Goal: Browse casually

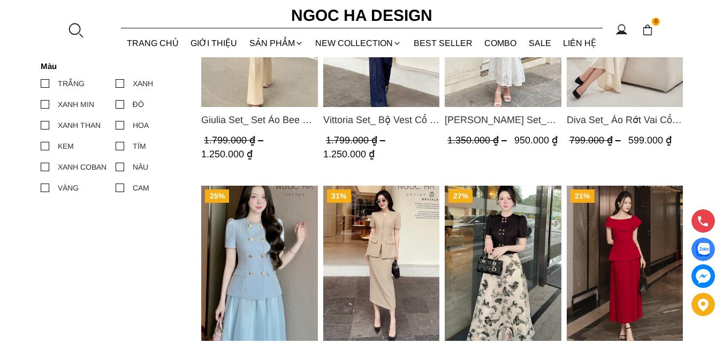
scroll to position [696, 0]
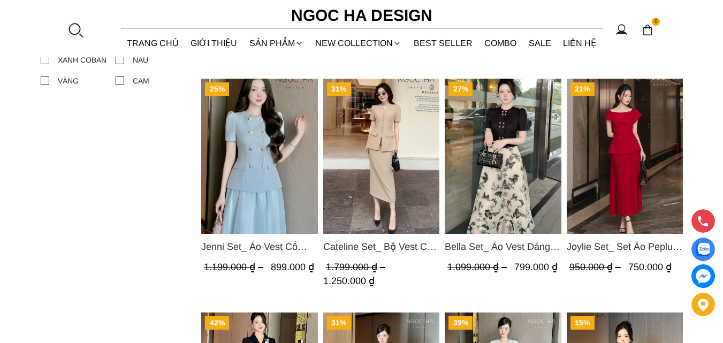
click at [400, 132] on img "Product image - Cateline Set_ Bộ Vest Cổ V Đính Cúc Nhí Chân Váy Bút Chì BJ127" at bounding box center [381, 156] width 117 height 155
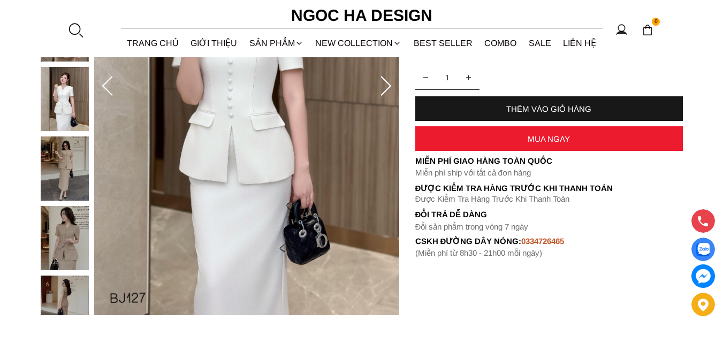
click at [70, 166] on img at bounding box center [65, 168] width 48 height 64
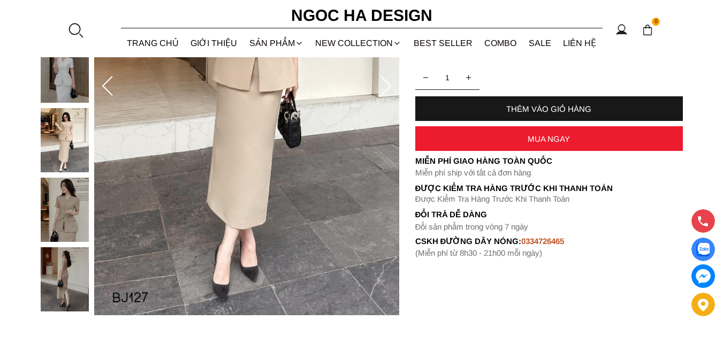
click at [52, 213] on img at bounding box center [65, 210] width 48 height 64
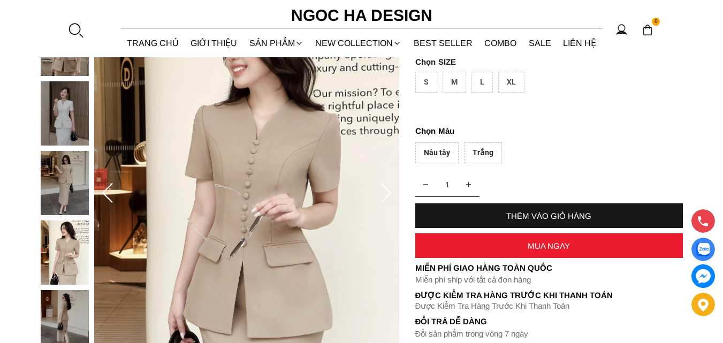
scroll to position [107, 0]
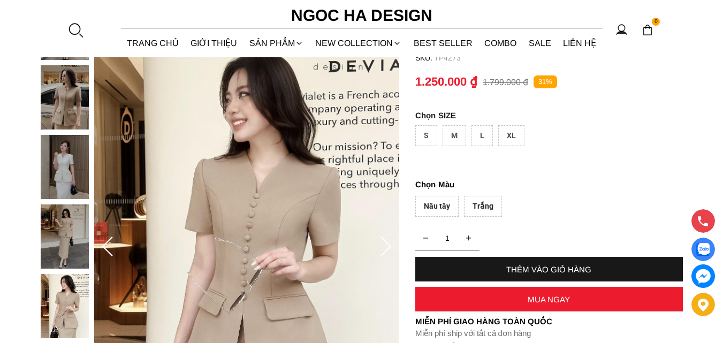
click at [65, 223] on img at bounding box center [65, 236] width 48 height 64
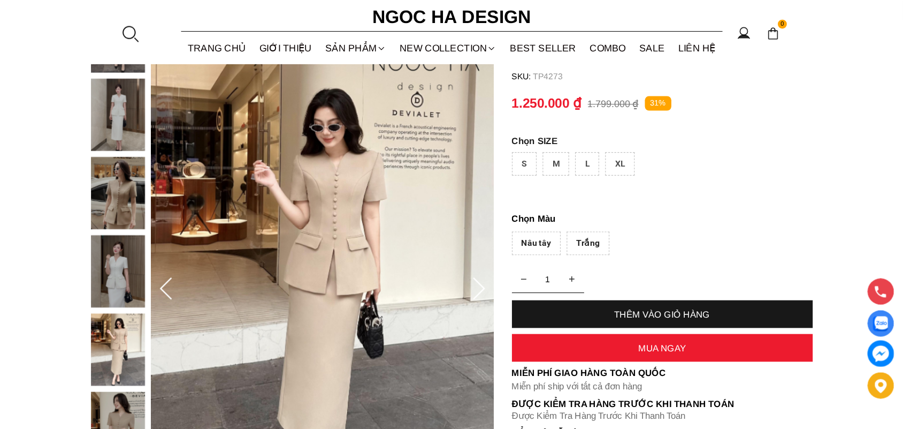
scroll to position [90, 0]
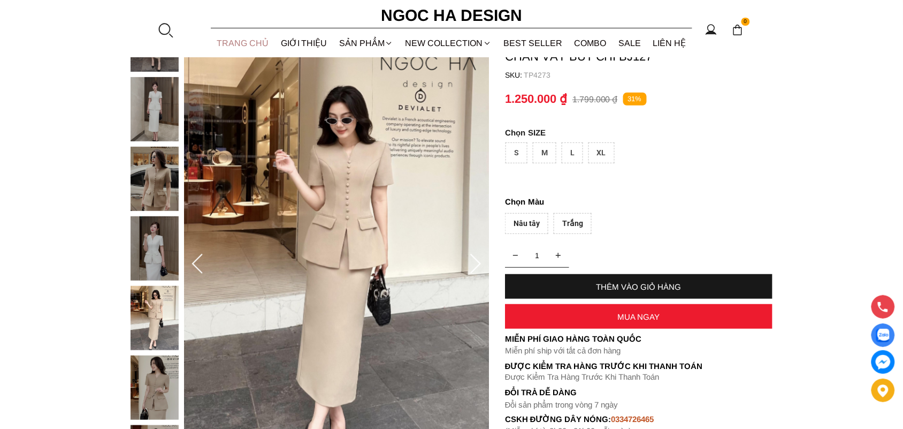
click at [234, 39] on link "TRANG CHỦ" at bounding box center [243, 43] width 64 height 28
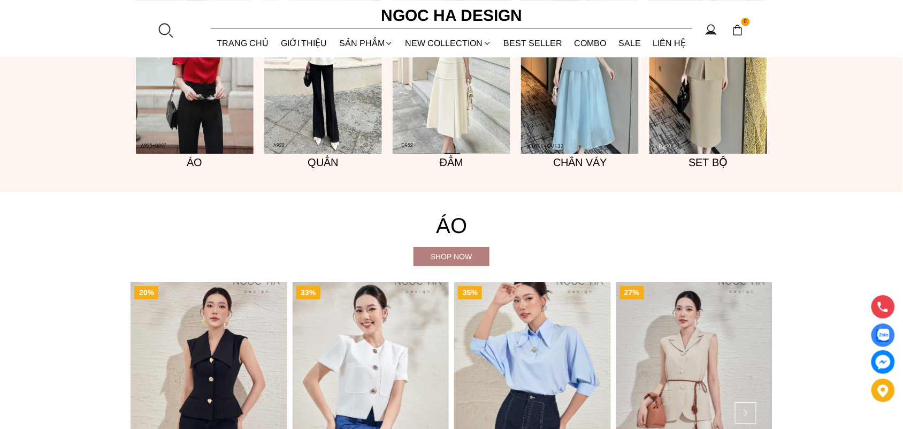
scroll to position [1204, 0]
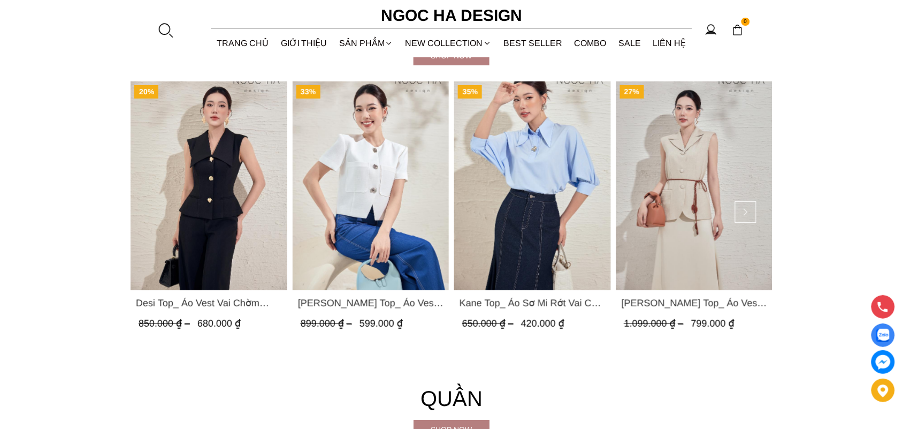
click at [501, 199] on img "Product image - Kane Top_ Áo Sơ Mi Rớt Vai Cổ Trụ Màu Xanh A1075" at bounding box center [532, 185] width 157 height 209
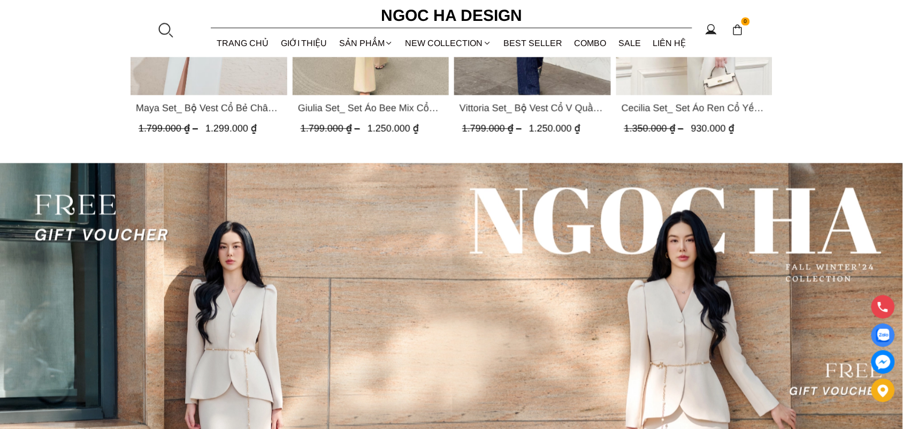
scroll to position [2671, 0]
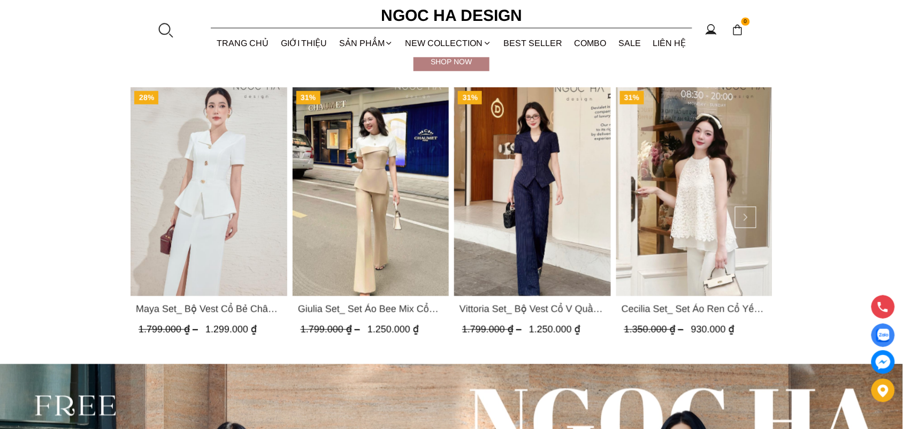
drag, startPoint x: 542, startPoint y: 194, endPoint x: 536, endPoint y: 186, distance: 10.4
click at [540, 194] on img "Product image - Vittoria Set_ Bộ Vest Cổ V Quần Suông Kẻ Sọc BQ013" at bounding box center [532, 191] width 157 height 209
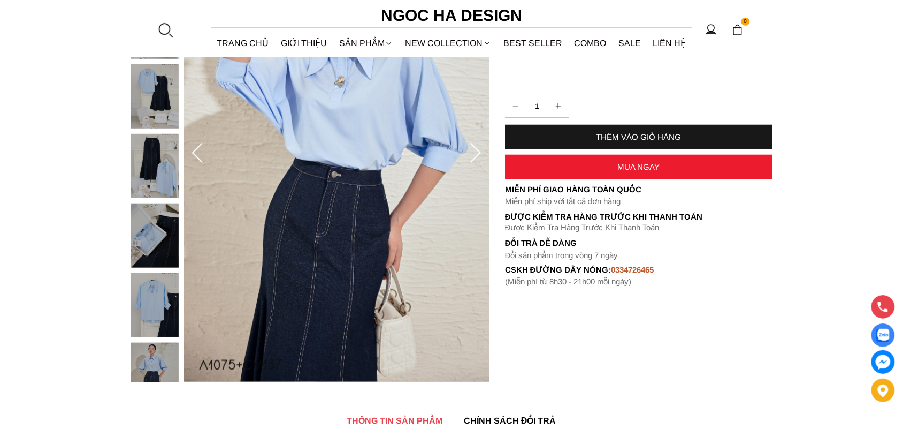
click at [154, 106] on img at bounding box center [155, 96] width 48 height 64
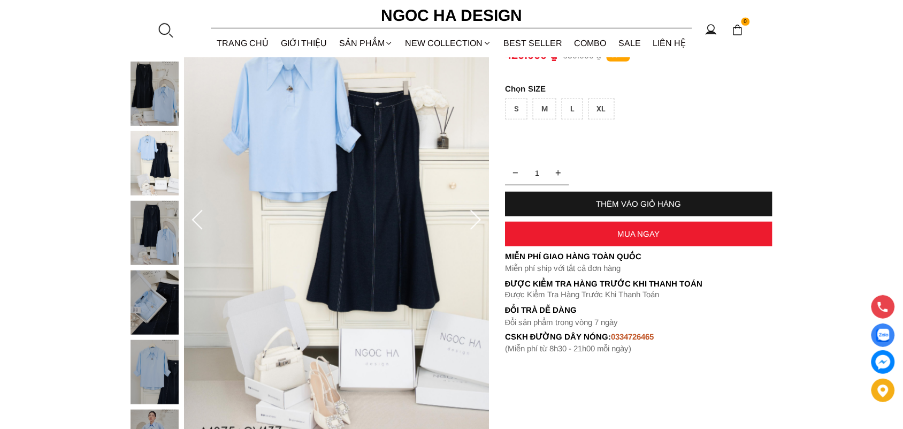
scroll to position [401, 0]
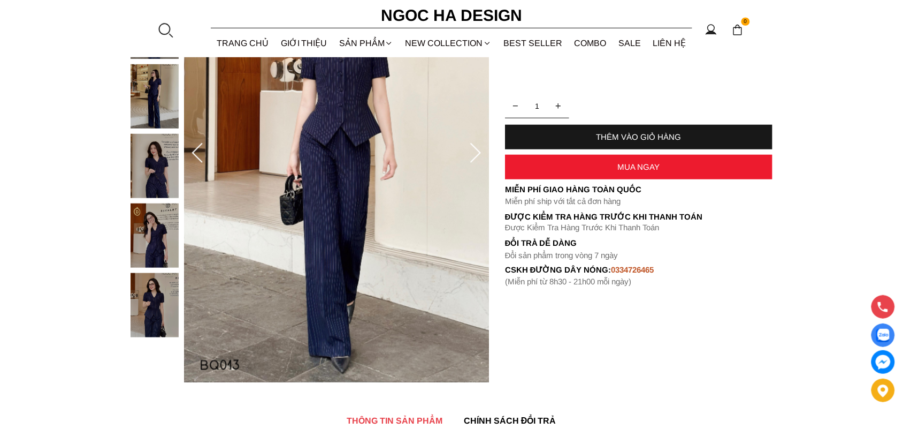
scroll to position [334, 0]
